Goal: Check status: Check status

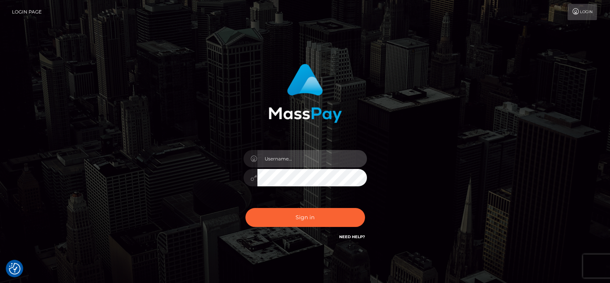
type input "fr.es"
click at [68, 184] on div "fr.es Sign in" at bounding box center [305, 156] width 610 height 312
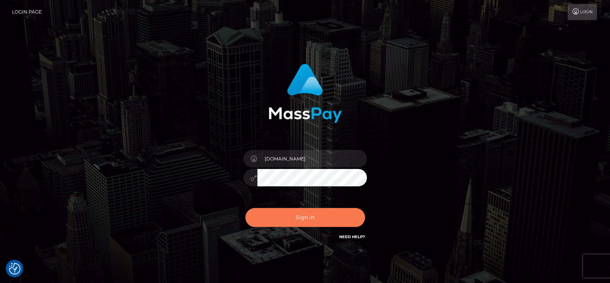
click at [303, 219] on button "Sign in" at bounding box center [306, 217] width 120 height 19
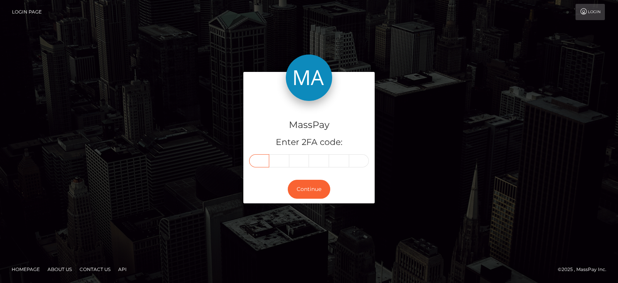
click at [262, 155] on input "text" at bounding box center [259, 160] width 20 height 13
paste input "5"
type input "5"
type input "9"
type input "0"
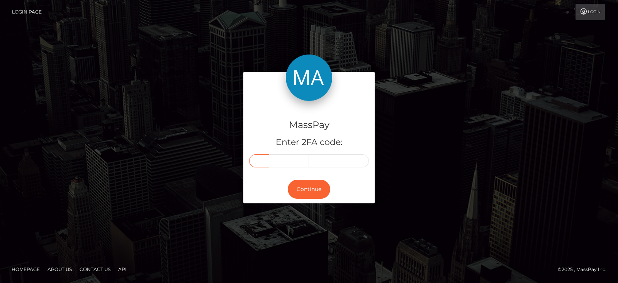
type input "6"
type input "1"
type input "9"
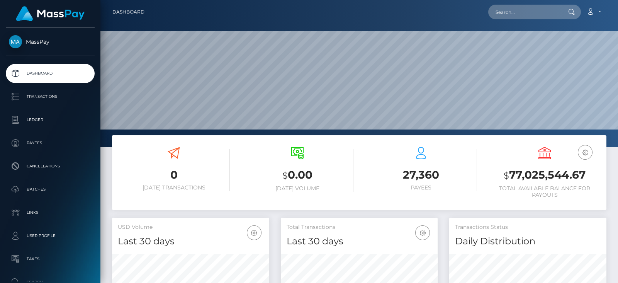
scroll to position [211, 157]
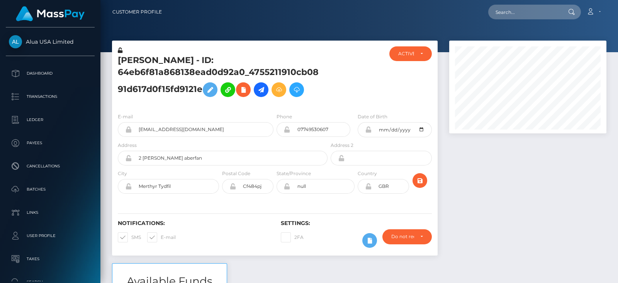
scroll to position [92, 157]
click at [518, 133] on div at bounding box center [527, 152] width 169 height 222
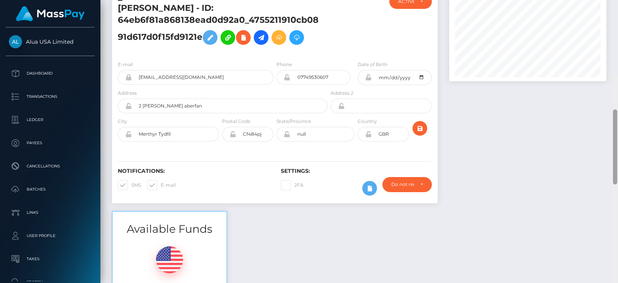
scroll to position [0, 0]
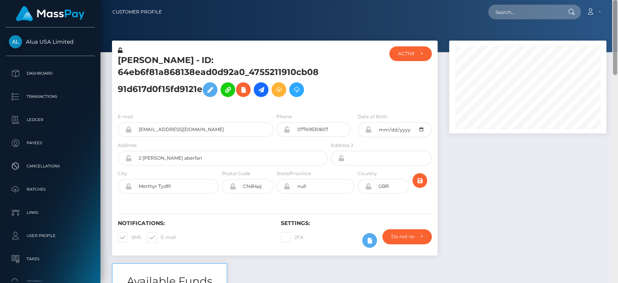
drag, startPoint x: 616, startPoint y: 226, endPoint x: 604, endPoint y: 3, distance: 223.5
click at [604, 3] on div "Customer Profile Loading... Loading..." at bounding box center [358, 141] width 517 height 283
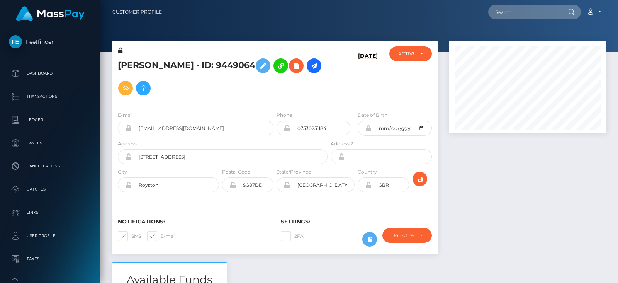
scroll to position [92, 157]
click at [488, 183] on div at bounding box center [527, 151] width 169 height 221
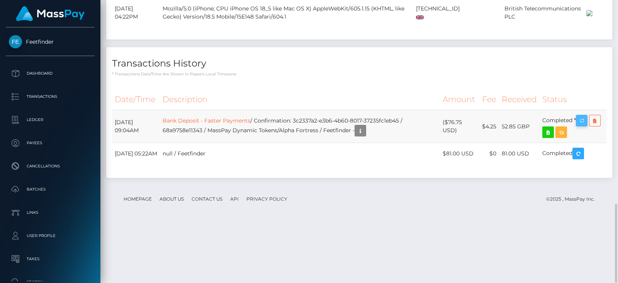
scroll to position [729, 0]
click at [581, 125] on icon "button" at bounding box center [581, 121] width 9 height 10
click at [532, 70] on h4 "Transactions History" at bounding box center [359, 64] width 494 height 14
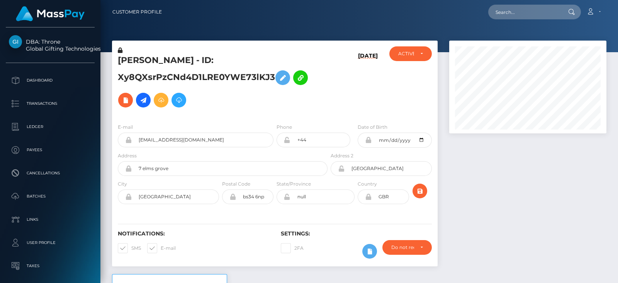
scroll to position [92, 157]
click at [502, 225] on div at bounding box center [527, 157] width 169 height 233
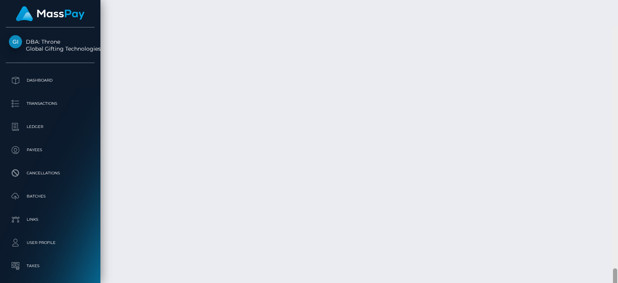
scroll to position [2877, 0]
drag, startPoint x: 616, startPoint y: 52, endPoint x: 617, endPoint y: 273, distance: 221.6
click at [617, 273] on div at bounding box center [615, 141] width 6 height 283
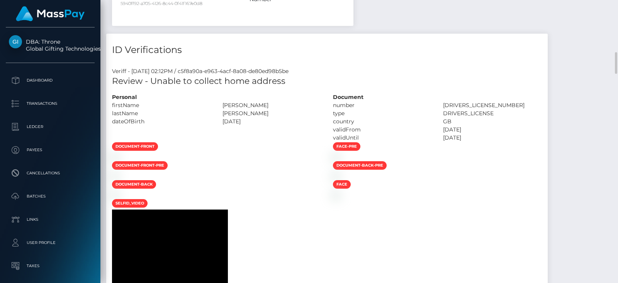
scroll to position [753, 0]
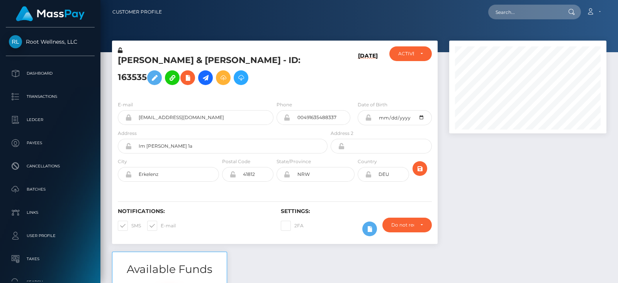
scroll to position [92, 157]
click at [494, 167] on div at bounding box center [527, 146] width 169 height 211
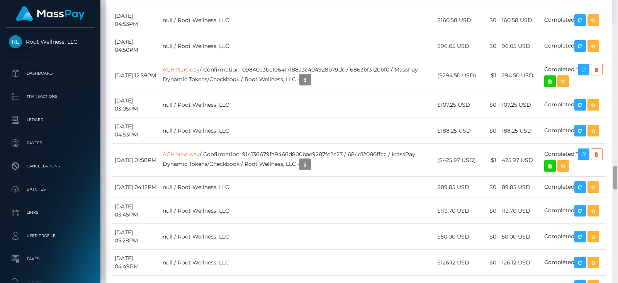
scroll to position [1692, 0]
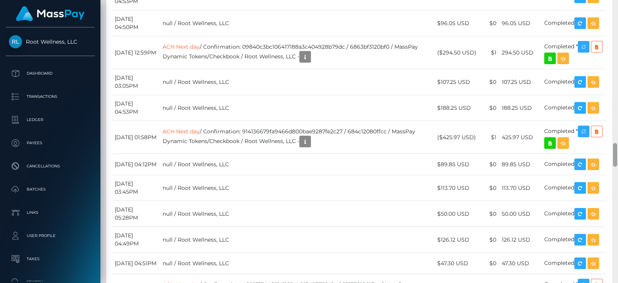
drag, startPoint x: 615, startPoint y: 25, endPoint x: 613, endPoint y: 147, distance: 122.0
click at [610, 147] on div at bounding box center [615, 155] width 4 height 24
click at [534, 69] on td "294.50 USD" at bounding box center [520, 52] width 42 height 33
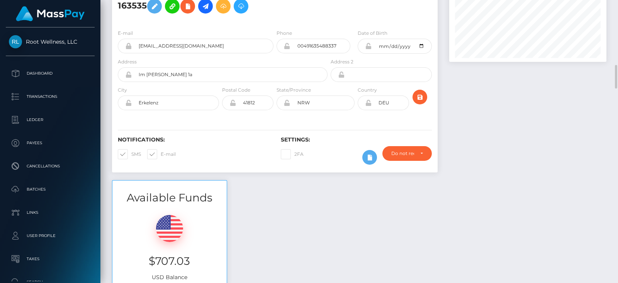
scroll to position [0, 0]
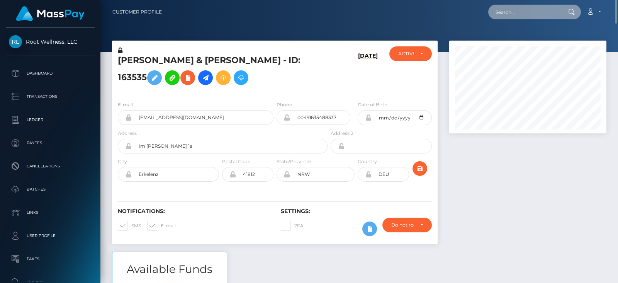
click at [509, 16] on input "text" at bounding box center [524, 12] width 73 height 15
paste input "deab599Ob8Od469ebf2c23a7567e3d74"
type input "deab599Ob8Od469ebf2c23a7567e3d74"
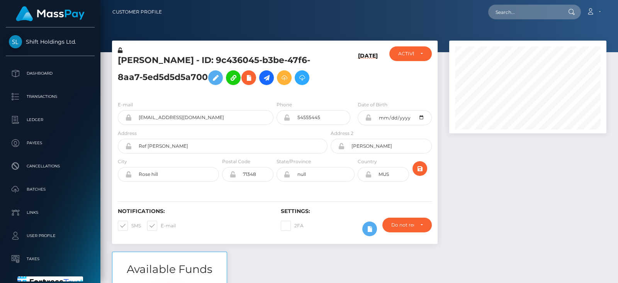
scroll to position [92, 157]
click at [453, 189] on div at bounding box center [527, 146] width 169 height 211
click at [521, 200] on div at bounding box center [527, 146] width 169 height 211
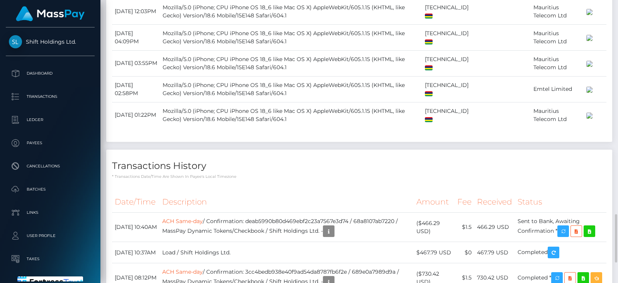
scroll to position [1216, 0]
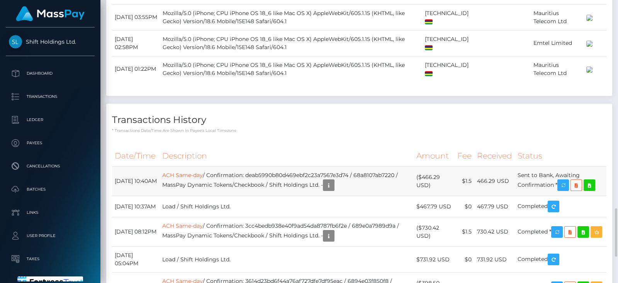
click at [286, 166] on td "ACH Same-day / Confirmation: deab5990b80d469ebf2c23a7567e3d74 / 68a8107ab7220 /…" at bounding box center [286, 180] width 254 height 29
copy td "deab5990b80d469ebf2c23a7567e3d74"
click at [370, 145] on th "Description" at bounding box center [286, 155] width 254 height 21
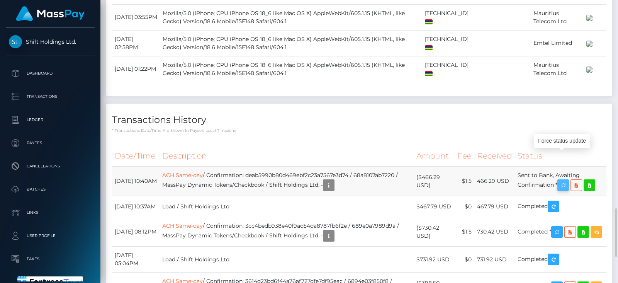
click at [566, 180] on icon "button" at bounding box center [562, 185] width 9 height 10
click at [440, 139] on div "Date/Time Description Amount Fee Received Status ACH Same-day ACH Same-day" at bounding box center [359, 265] width 506 height 252
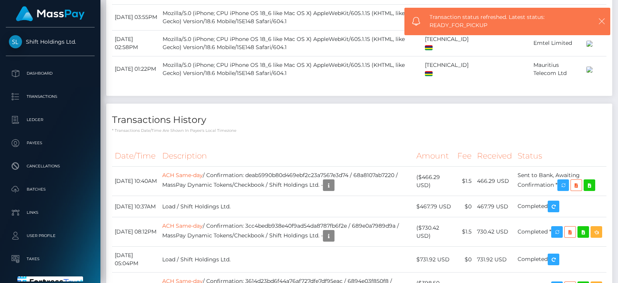
click at [605, 21] on icon "button" at bounding box center [602, 21] width 8 height 8
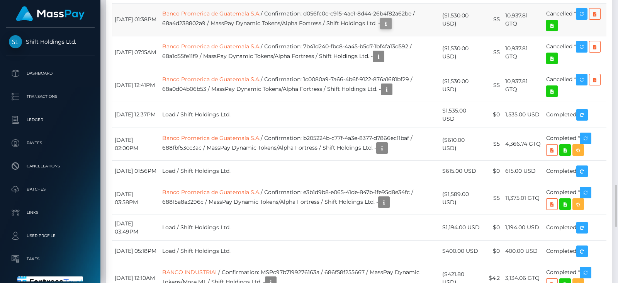
scroll to position [92, 157]
click at [390, 29] on icon "button" at bounding box center [385, 24] width 9 height 10
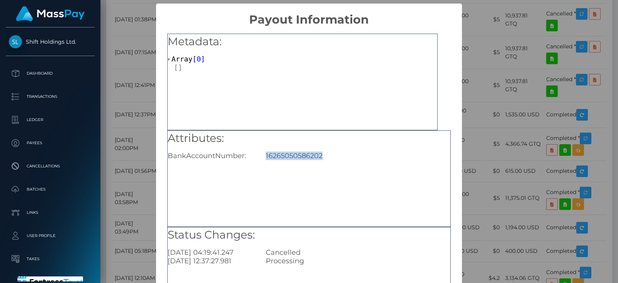
drag, startPoint x: 343, startPoint y: 161, endPoint x: 259, endPoint y: 153, distance: 84.9
click at [259, 153] on div "Attributes: BankAccountNumber: 16265050586202" at bounding box center [308, 178] width 283 height 97
copy div "16265050586202"
click at [481, 113] on div "× Payout Information Metadata: Array [ 0 ] Attributes: BankAccountNumber: 16265…" at bounding box center [309, 141] width 618 height 283
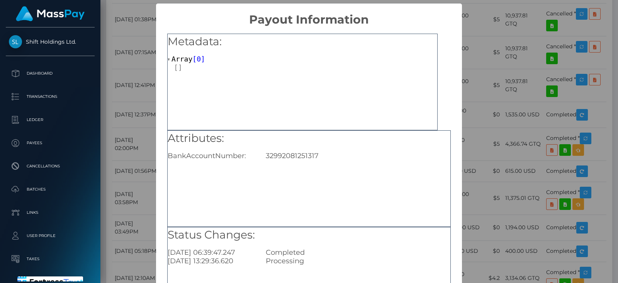
click at [520, 134] on div "× Payout Information Metadata: Array [ 0 ] Attributes: BankAccountNumber: 32992…" at bounding box center [309, 141] width 618 height 283
